Goal: Task Accomplishment & Management: Use online tool/utility

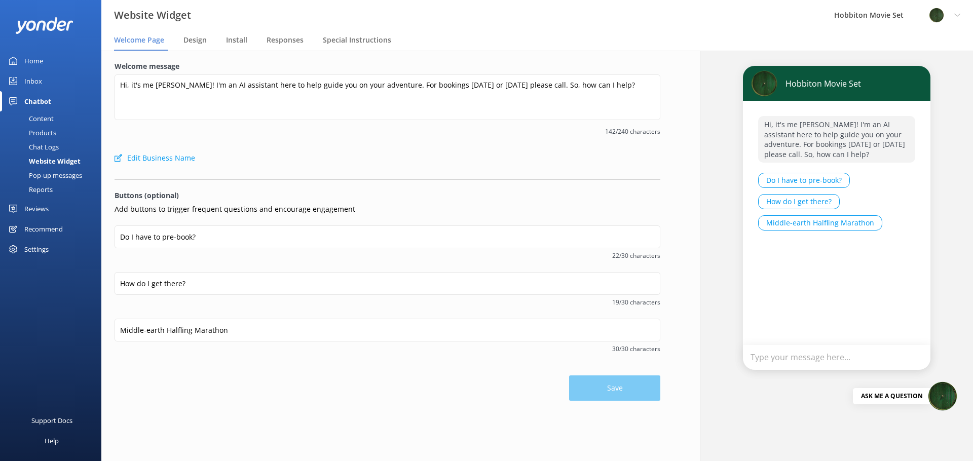
click at [35, 118] on div "Content" at bounding box center [30, 118] width 48 height 14
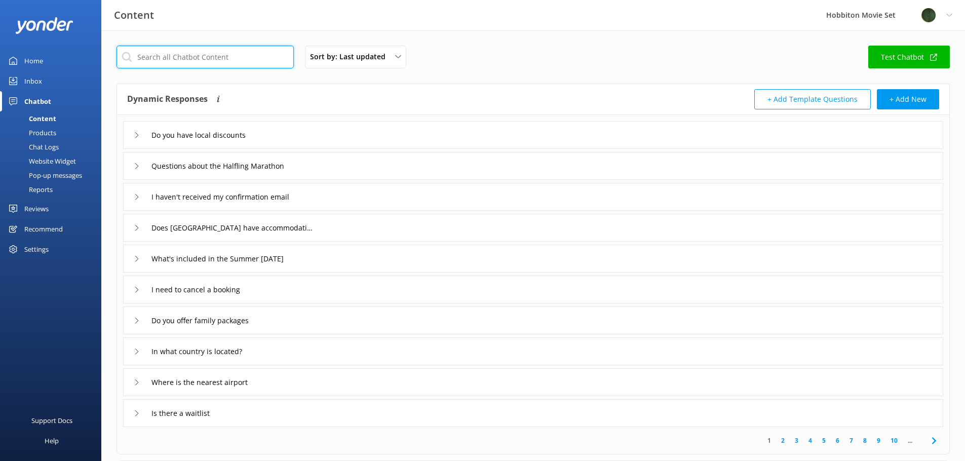
click at [210, 58] on input "text" at bounding box center [205, 57] width 177 height 23
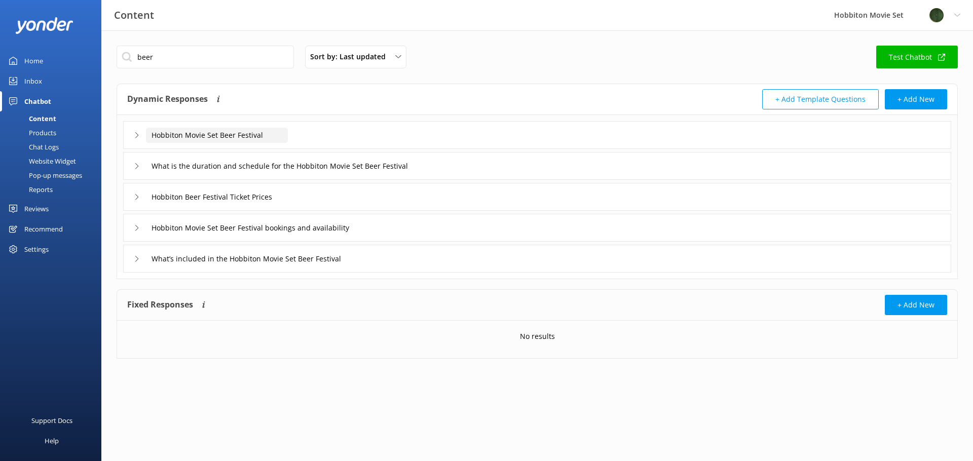
click at [272, 136] on input "Hobbiton Movie Set Beer Festival" at bounding box center [217, 135] width 142 height 15
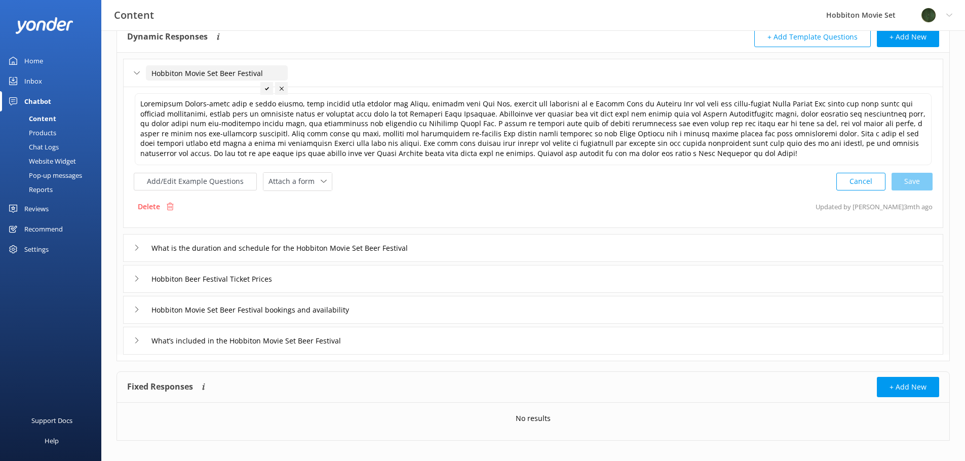
scroll to position [72, 0]
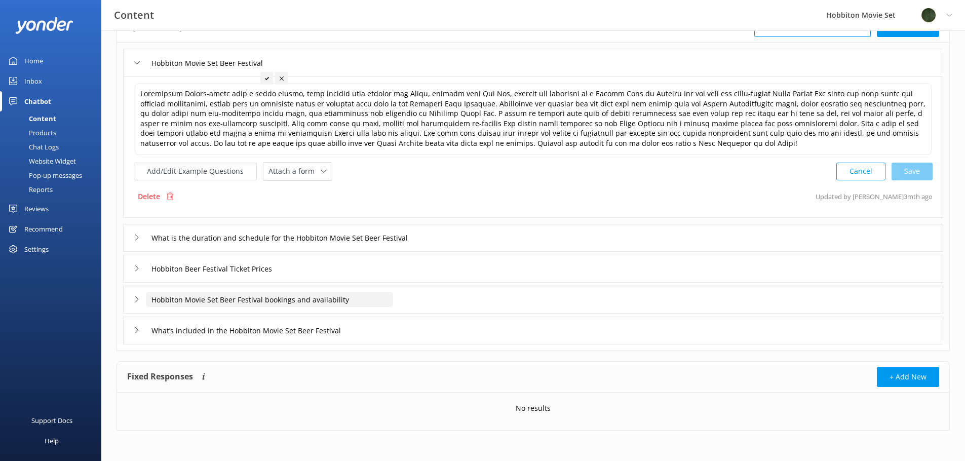
click at [288, 70] on input "Hobbiton Movie Set Beer Festival bookings and availability" at bounding box center [217, 62] width 142 height 15
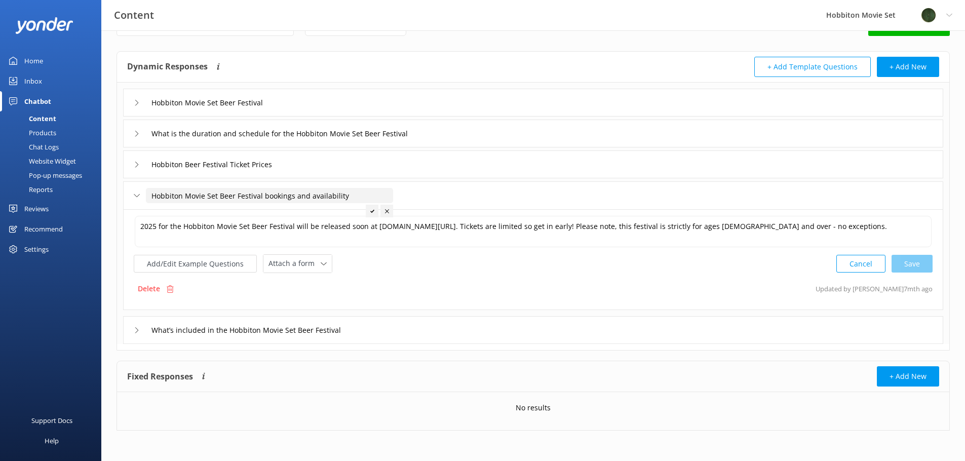
scroll to position [32, 0]
click at [154, 290] on p "Delete" at bounding box center [149, 288] width 22 height 11
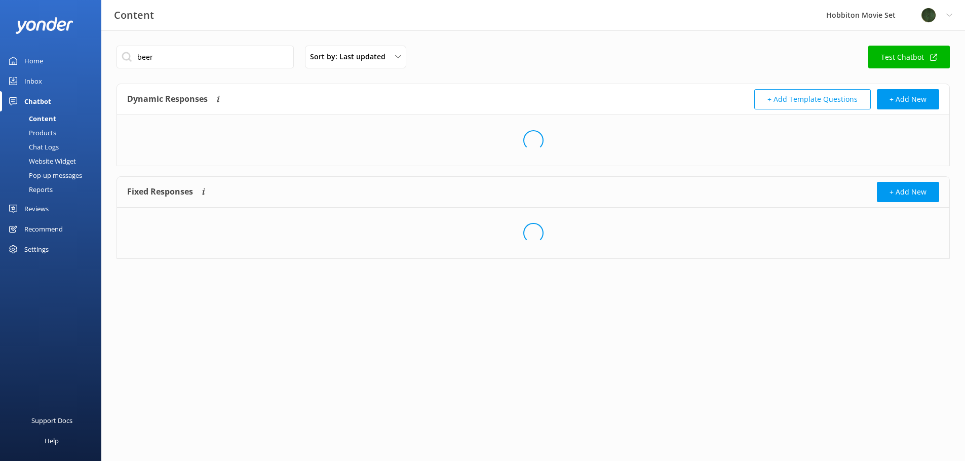
scroll to position [0, 0]
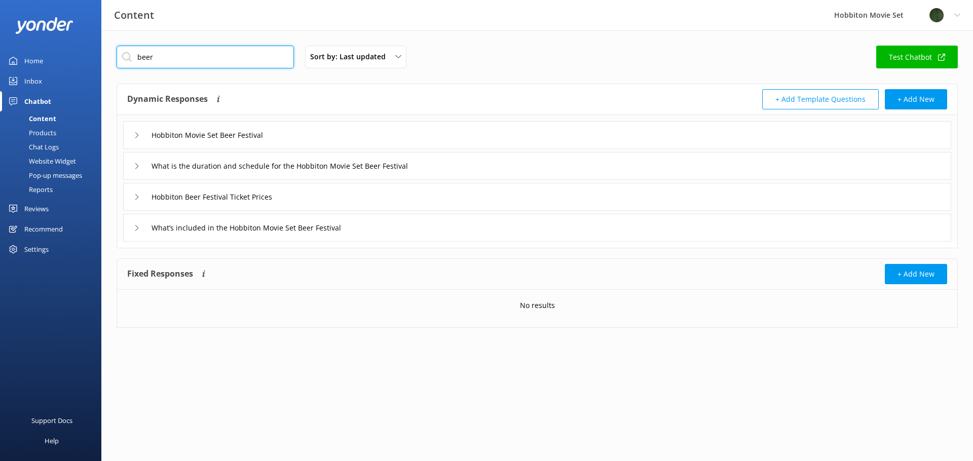
drag, startPoint x: 159, startPoint y: 57, endPoint x: 167, endPoint y: 52, distance: 9.3
click at [159, 57] on input "beer" at bounding box center [205, 57] width 177 height 23
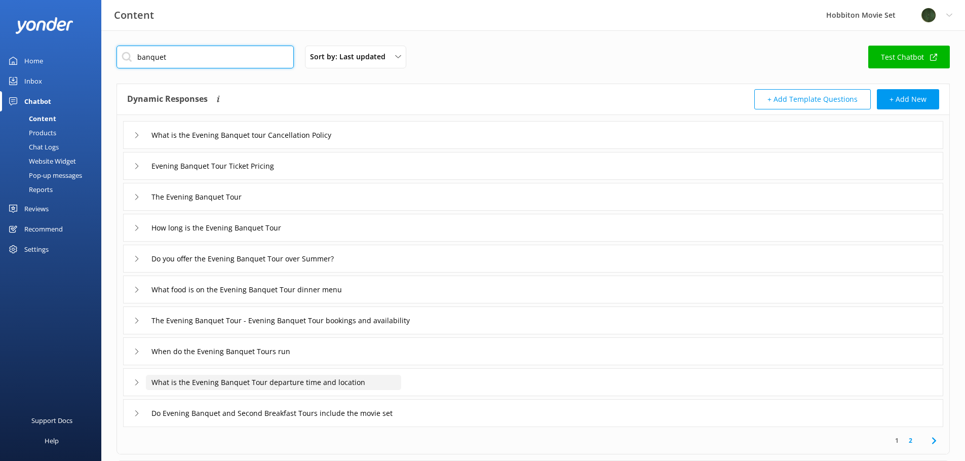
type input "banquet"
click at [365, 143] on input "What is the Evening Banquet Tour departure time and location" at bounding box center [257, 135] width 223 height 15
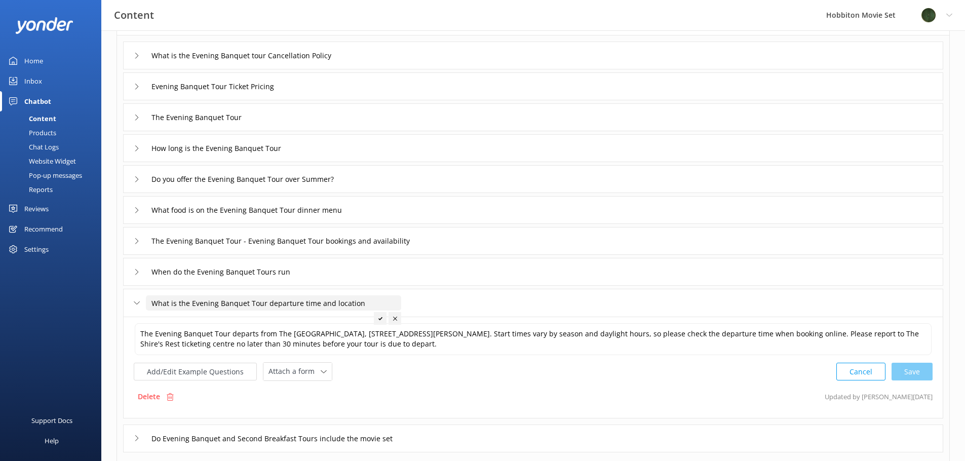
scroll to position [92, 0]
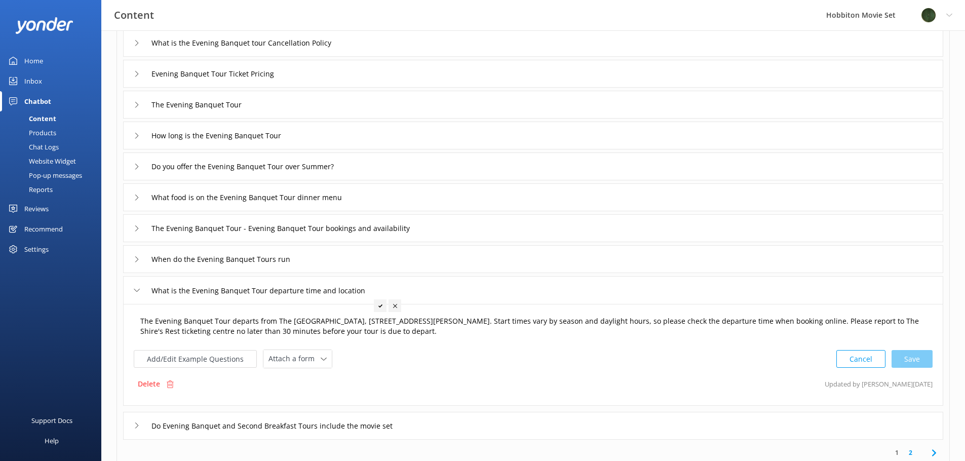
click at [469, 334] on textarea "The Evening Banquet Tour departs from The [GEOGRAPHIC_DATA], [STREET_ADDRESS][P…" at bounding box center [533, 327] width 797 height 32
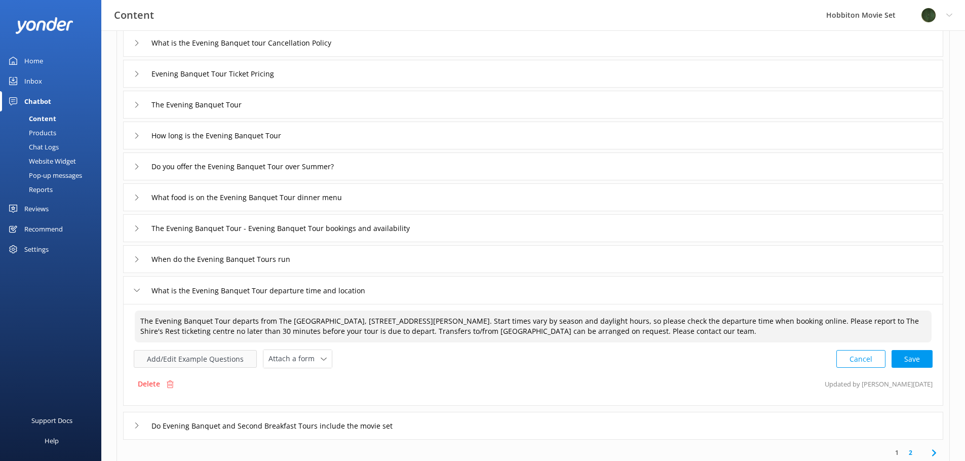
click at [200, 362] on button "Add/Edit Example Questions" at bounding box center [195, 359] width 123 height 18
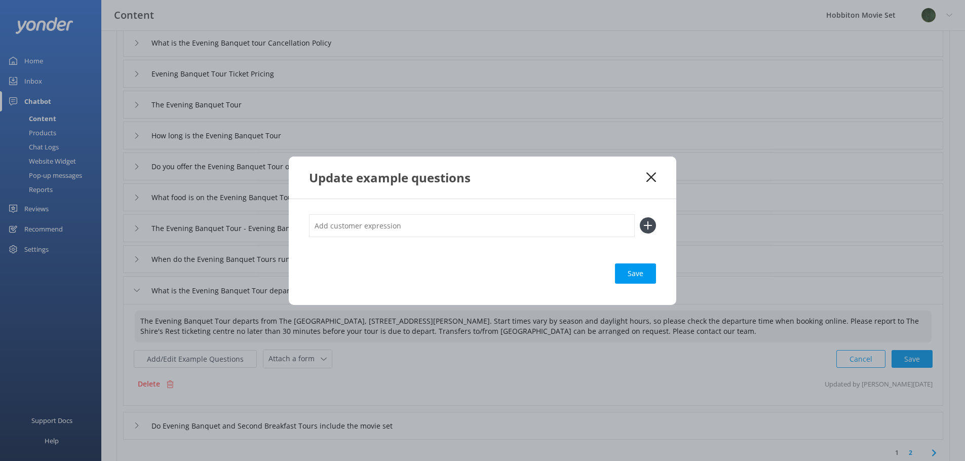
type textarea "The Evening Banquet Tour departs from The [GEOGRAPHIC_DATA], [STREET_ADDRESS][P…"
click at [389, 226] on input "text" at bounding box center [472, 225] width 326 height 23
type input "matamata transfers for banquet tour"
click at [649, 221] on icon at bounding box center [648, 225] width 16 height 16
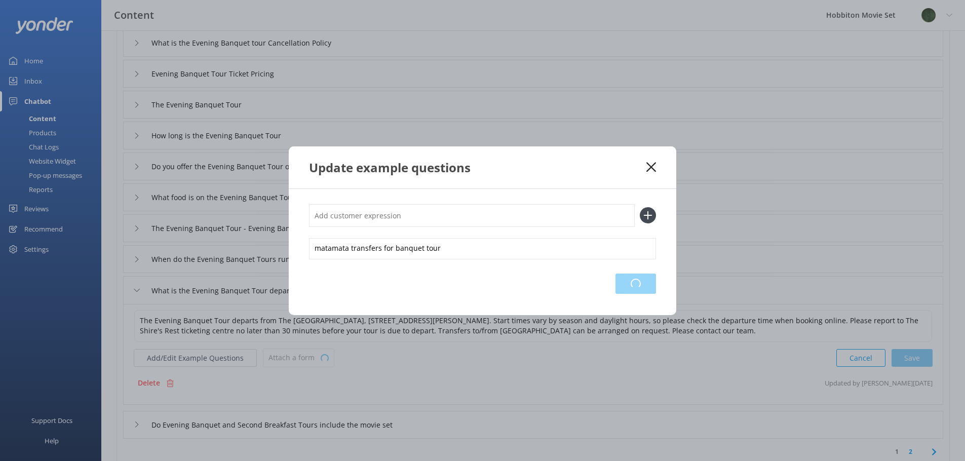
click at [647, 285] on div "Loading.." at bounding box center [636, 284] width 41 height 20
click at [907, 362] on div "Update example questions matamata transfers for banquet tour Save" at bounding box center [482, 230] width 965 height 461
click at [651, 172] on icon at bounding box center [652, 167] width 10 height 10
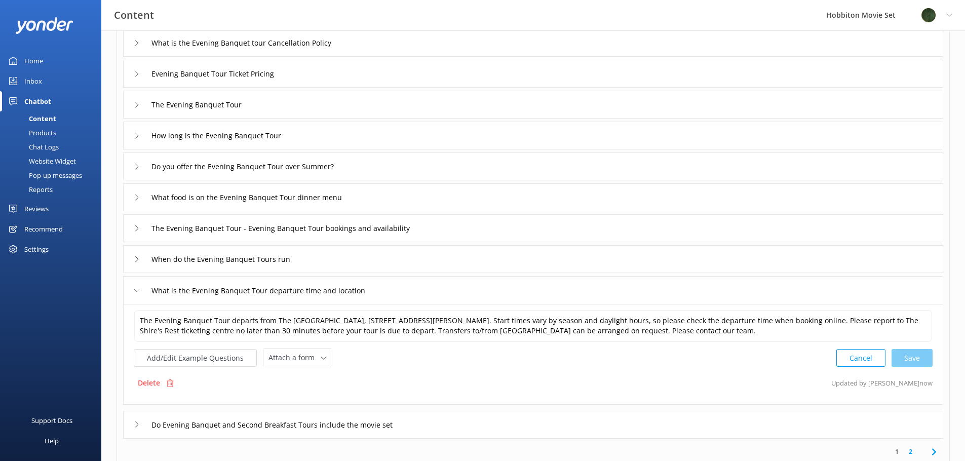
click at [909, 357] on div "Cancel Save" at bounding box center [885, 358] width 96 height 19
click at [893, 336] on textarea "The Evening Banquet Tour departs from The [GEOGRAPHIC_DATA], [STREET_ADDRESS][P…" at bounding box center [533, 326] width 798 height 32
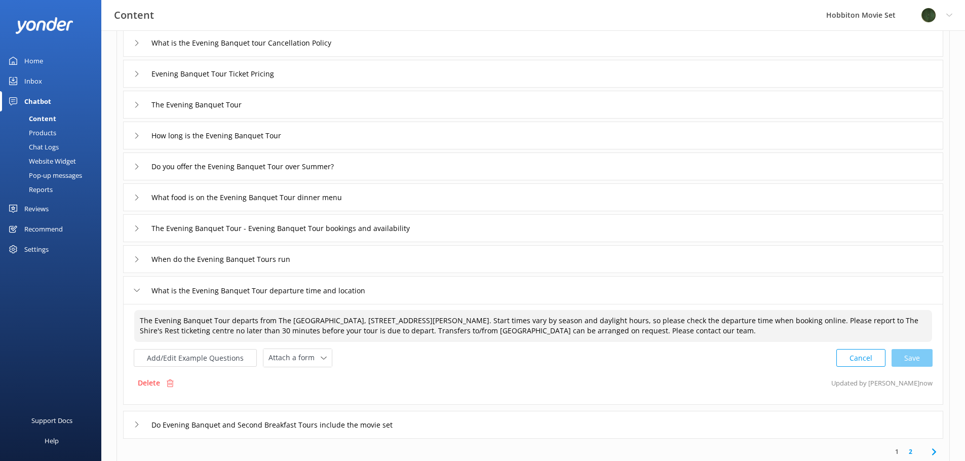
click at [918, 358] on div "Cancel Save" at bounding box center [885, 358] width 96 height 19
click at [262, 274] on div "What is the Evening Banquet tour Cancellation Policy Evening Banquet Tour Ticke…" at bounding box center [533, 231] width 833 height 416
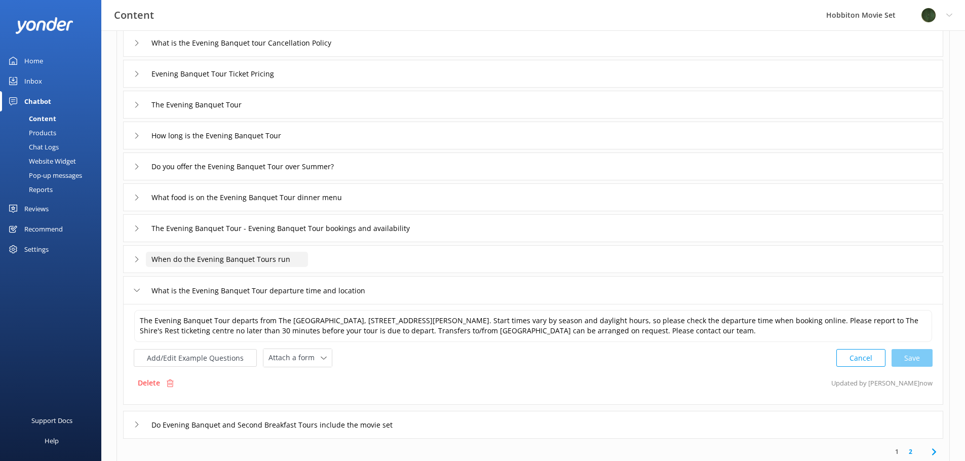
click at [263, 51] on input "When do the Evening Banquet Tours run" at bounding box center [257, 42] width 223 height 15
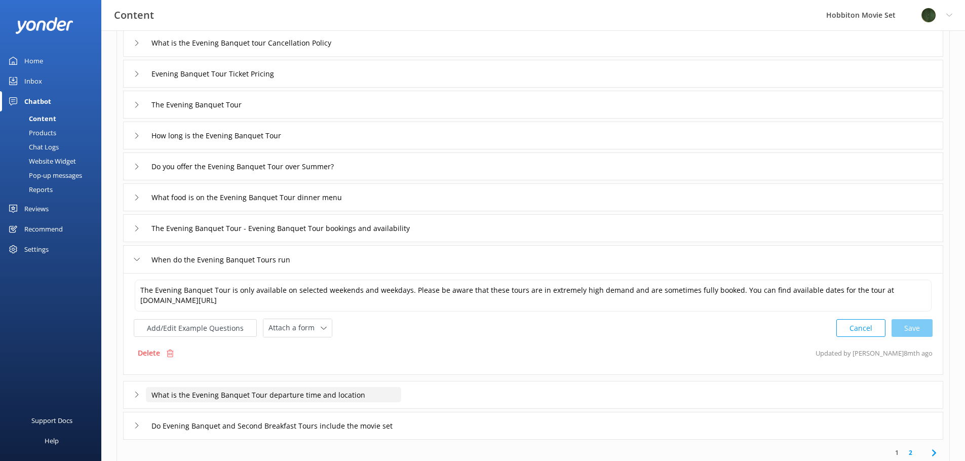
click at [343, 51] on input "What is the Evening Banquet Tour departure time and location" at bounding box center [257, 42] width 223 height 15
